Goal: Check status

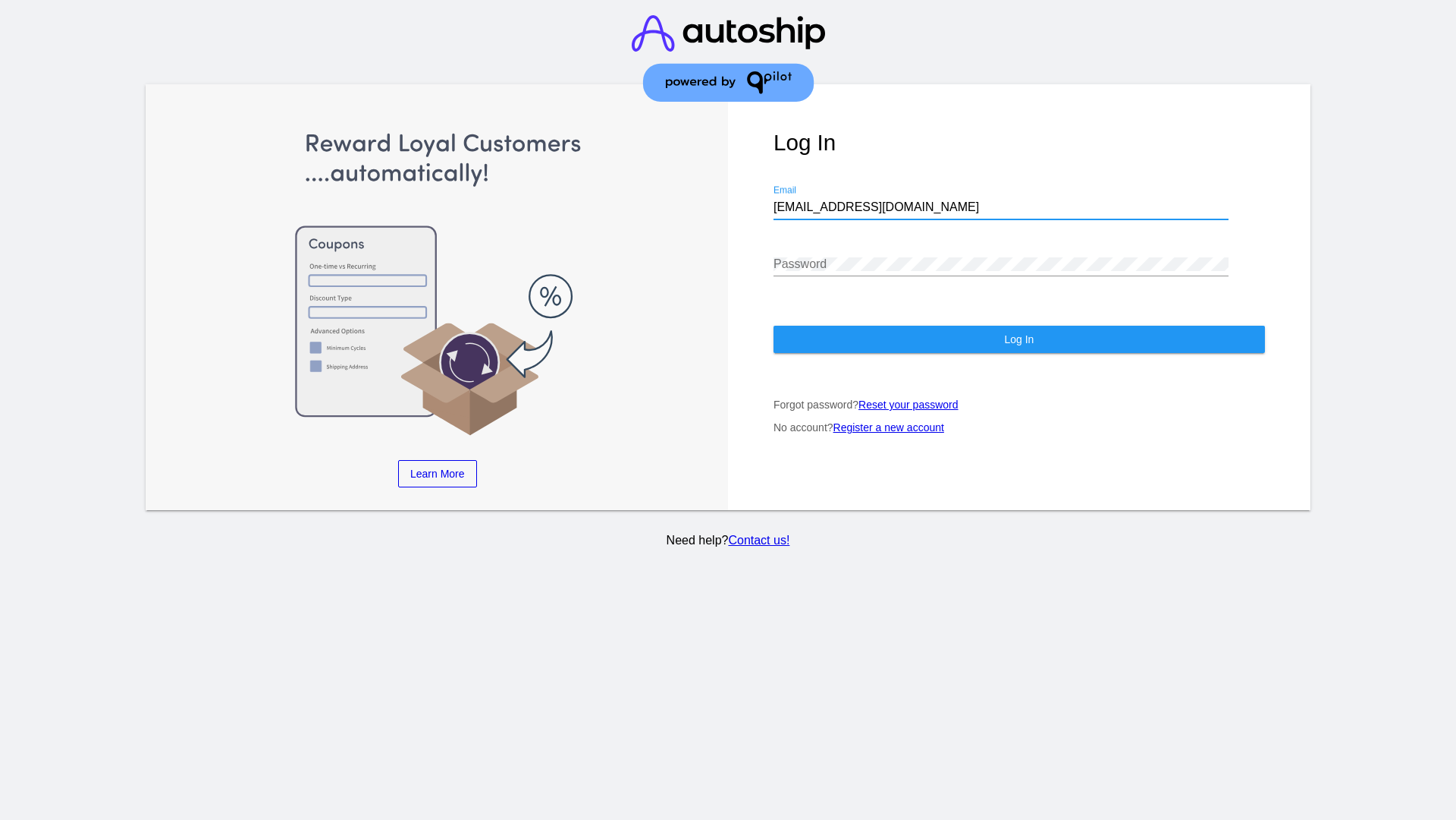
type input "[EMAIL_ADDRESS][DOMAIN_NAME]"
click at [1018, 339] on span "Log In" at bounding box center [1019, 338] width 30 height 12
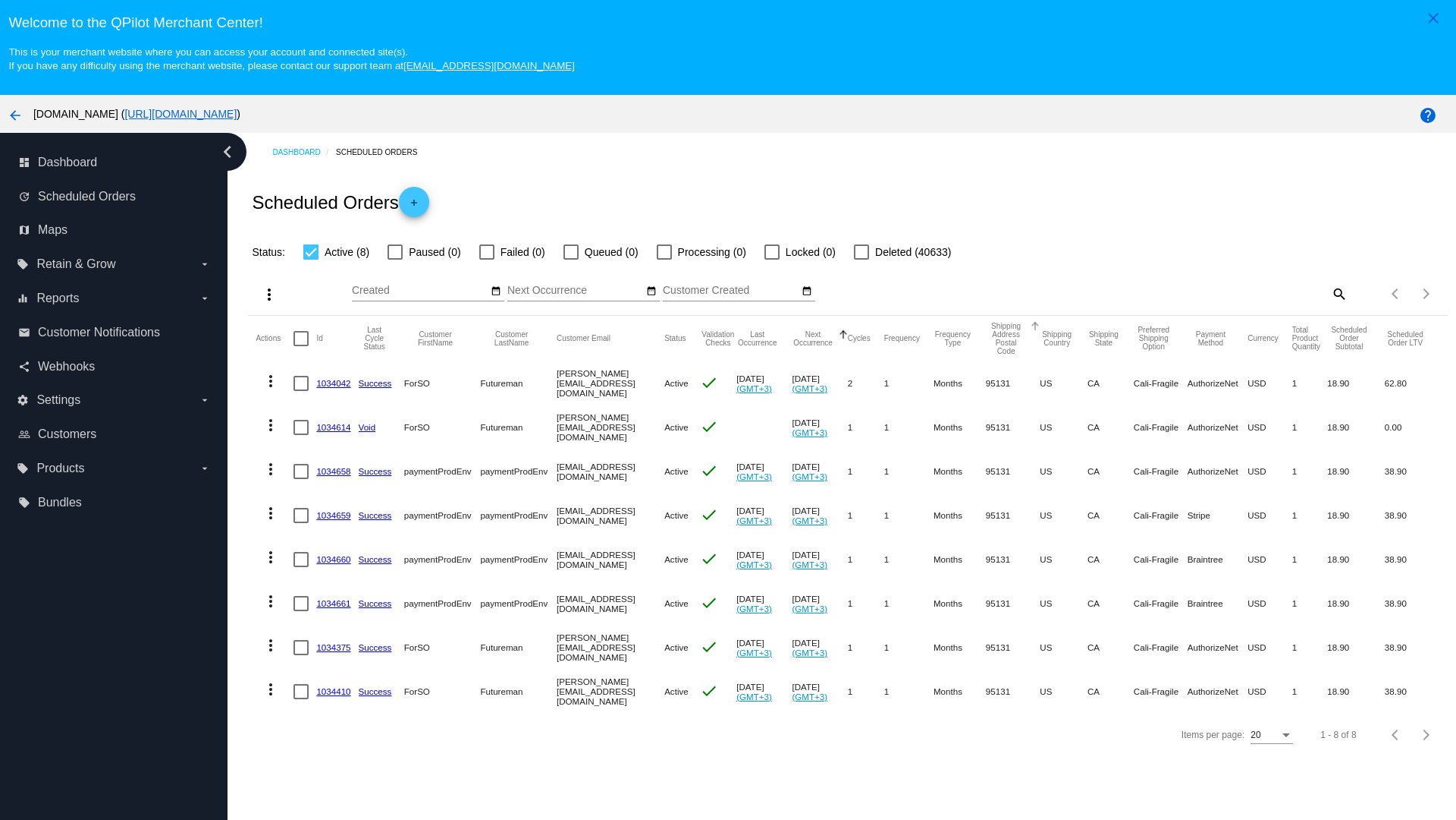
click at [512, 252] on span "Failed (0)" at bounding box center [523, 252] width 45 height 19
click at [487, 259] on input "Failed (0)" at bounding box center [486, 259] width 1 height 1
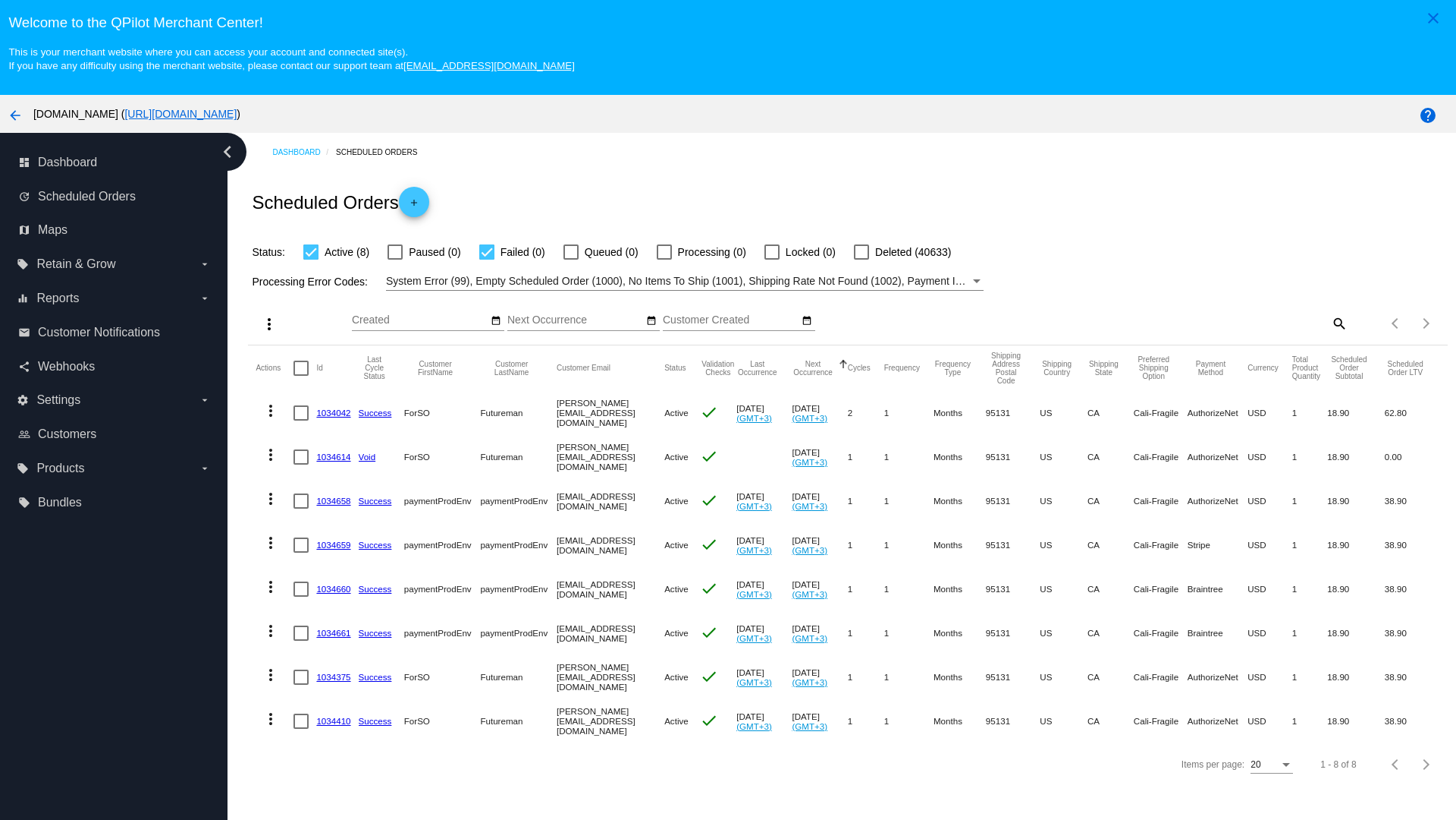
click at [512, 252] on span "Failed (0)" at bounding box center [523, 252] width 45 height 19
click at [487, 259] on input "Failed (0)" at bounding box center [486, 259] width 1 height 1
checkbox input "false"
